Goal: Transaction & Acquisition: Subscribe to service/newsletter

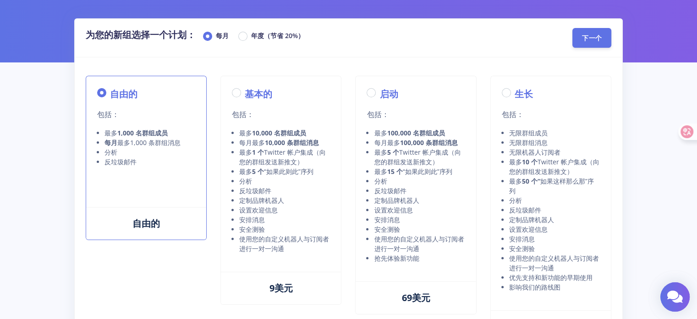
scroll to position [45, 0]
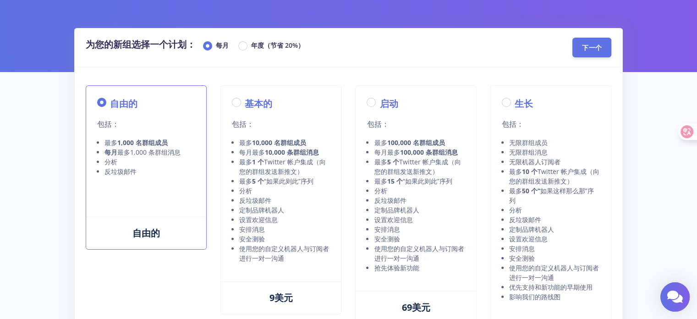
click at [276, 45] on font "年度（节省 20%）" at bounding box center [277, 45] width 53 height 9
click at [257, 45] on input "年度（节省 20%）" at bounding box center [254, 43] width 6 height 6
radio input "true"
click at [299, 181] on font "“如果此则此”序列" at bounding box center [289, 181] width 50 height 9
click at [245, 102] on label "基本的" at bounding box center [259, 104] width 28 height 14
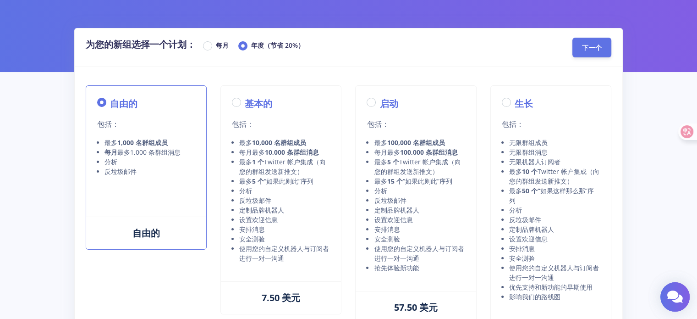
click at [245, 102] on input "基本的" at bounding box center [248, 100] width 6 height 6
radio input "true"
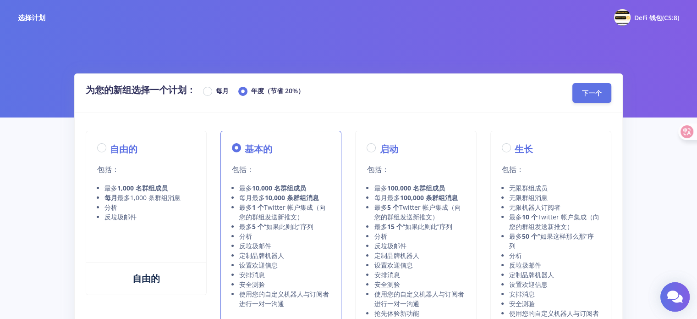
click at [216, 93] on div "每月" at bounding box center [216, 91] width 26 height 11
click at [215, 88] on div "每月" at bounding box center [216, 91] width 26 height 11
click at [110, 144] on label "自由的" at bounding box center [124, 149] width 28 height 14
click at [110, 144] on input "自由的" at bounding box center [113, 145] width 6 height 6
radio input "true"
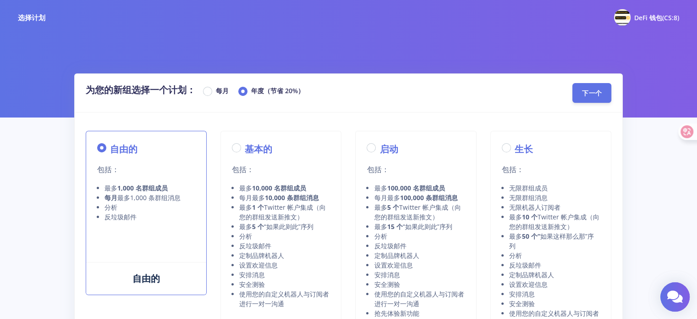
scroll to position [46, 0]
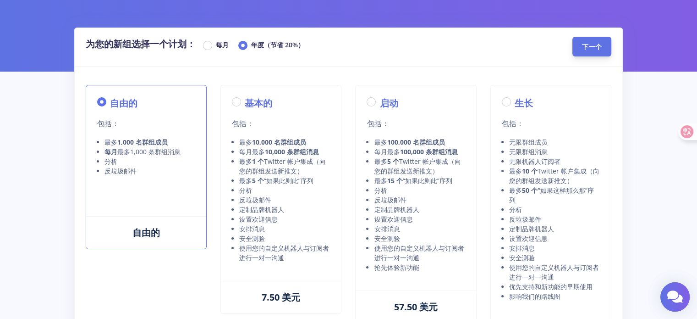
click at [588, 39] on button "下一个" at bounding box center [592, 47] width 39 height 20
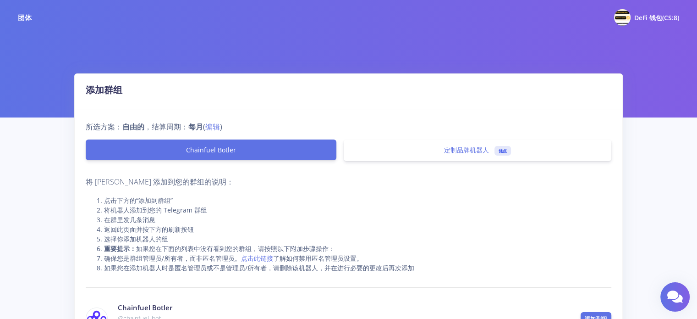
click at [492, 170] on div "所选方案： 自由的 ，结算周期： 每月 ( 编辑 ) Chainfuel Botler 定制品牌机器人 优点 将 [PERSON_NAME] 添加到您的群组的…" at bounding box center [349, 258] width 548 height 297
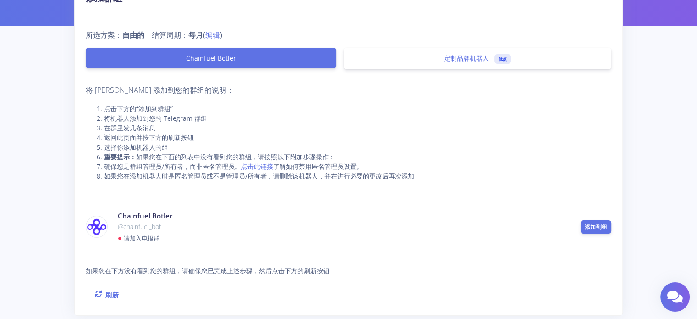
scroll to position [138, 0]
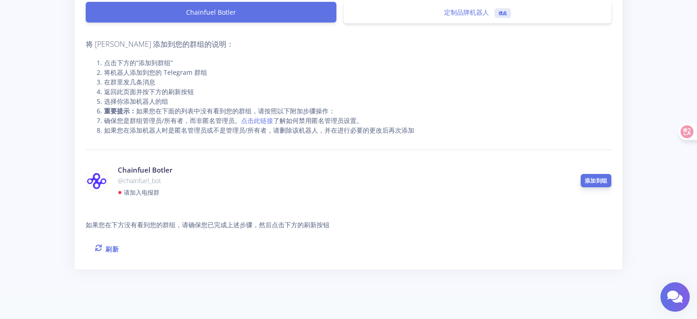
click at [596, 181] on font "添加到组" at bounding box center [596, 181] width 22 height 8
